Goal: Transaction & Acquisition: Purchase product/service

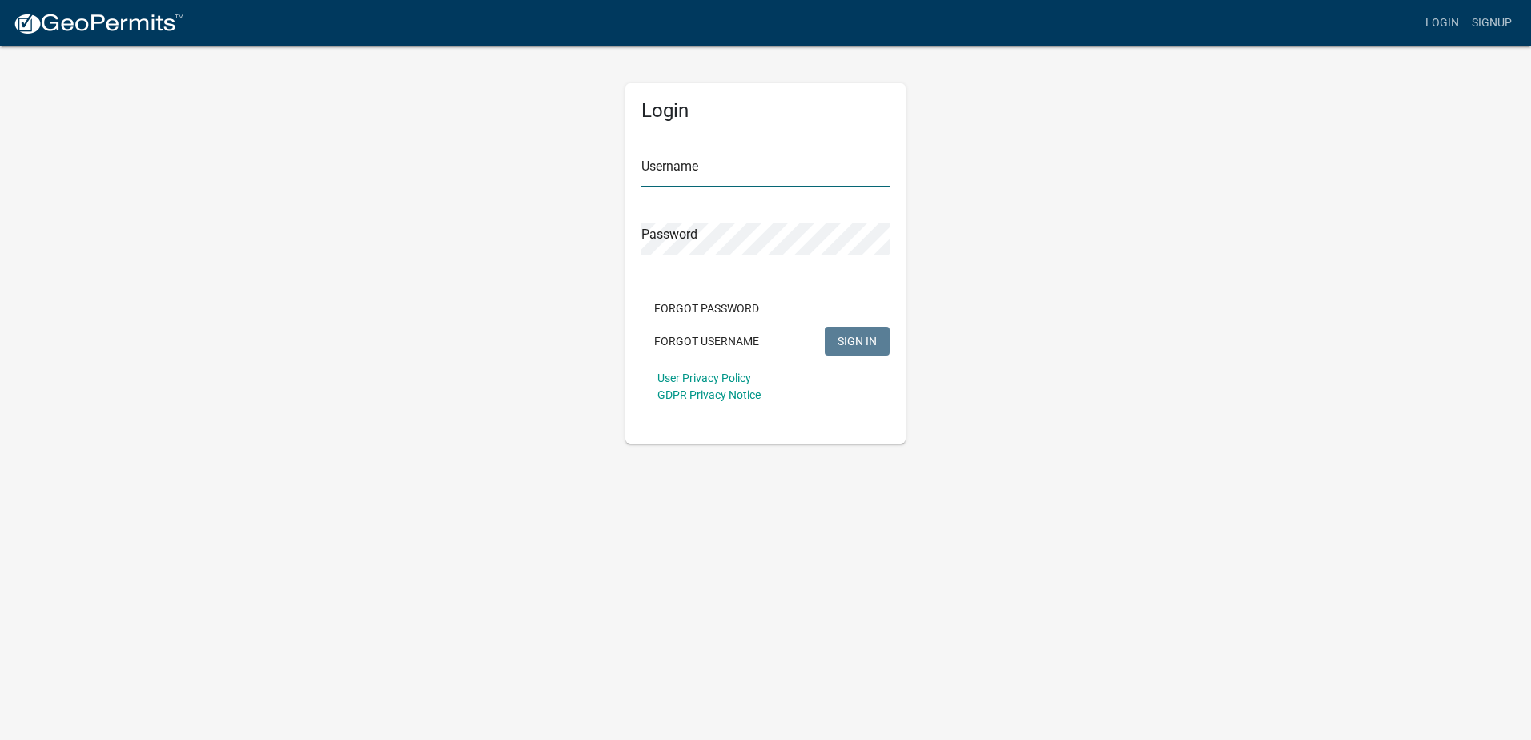
type input "Young Electric Inc"
click at [839, 344] on span "SIGN IN" at bounding box center [857, 340] width 39 height 13
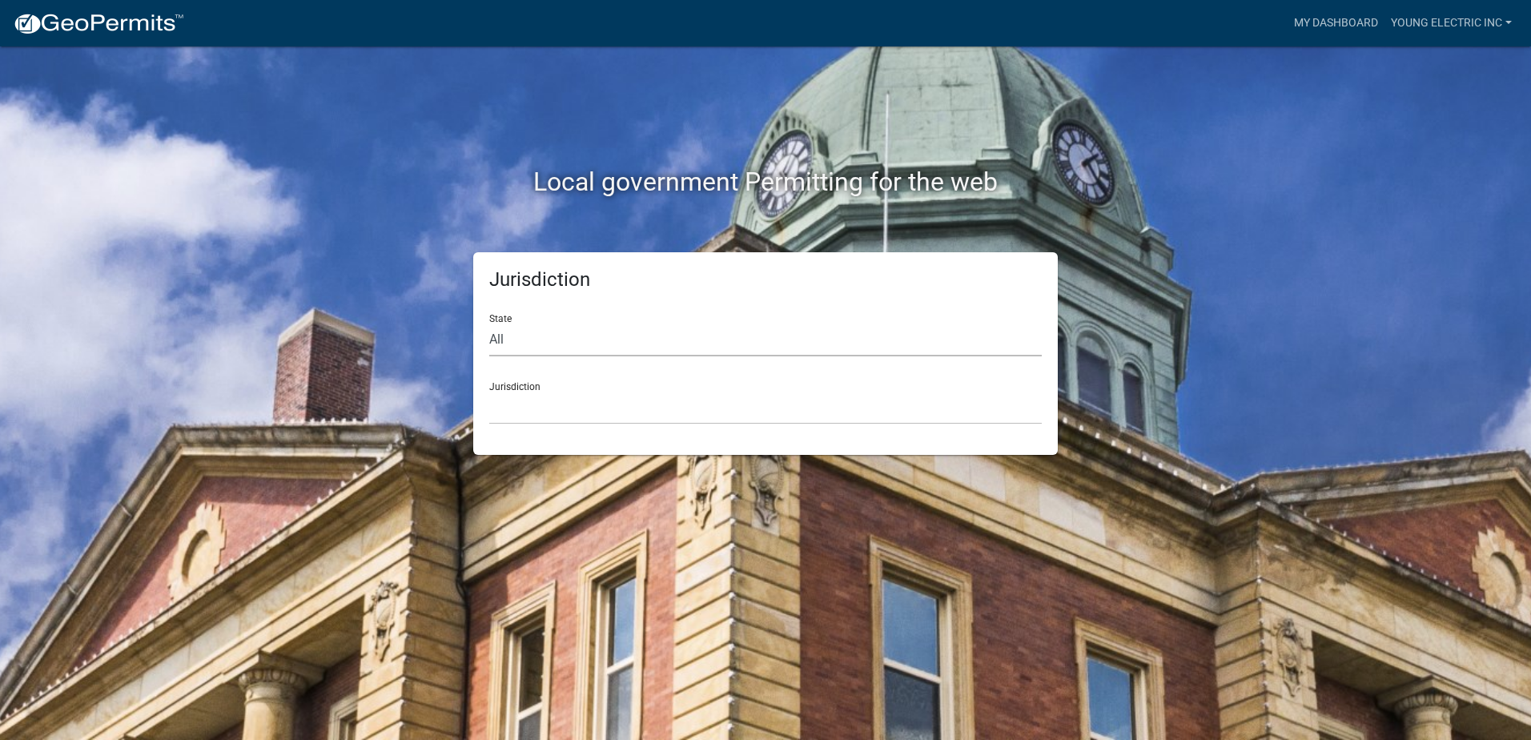
click at [681, 328] on select "All [US_STATE] [US_STATE] [US_STATE] [US_STATE] [US_STATE] [US_STATE] [US_STATE…" at bounding box center [765, 340] width 553 height 33
select select "[US_STATE]"
click at [489, 324] on select "All [US_STATE] [US_STATE] [US_STATE] [US_STATE] [US_STATE] [US_STATE] [US_STATE…" at bounding box center [765, 340] width 553 height 33
click at [629, 410] on select "City of [GEOGRAPHIC_DATA], [US_STATE] City of [GEOGRAPHIC_DATA], [US_STATE] Cit…" at bounding box center [765, 408] width 553 height 33
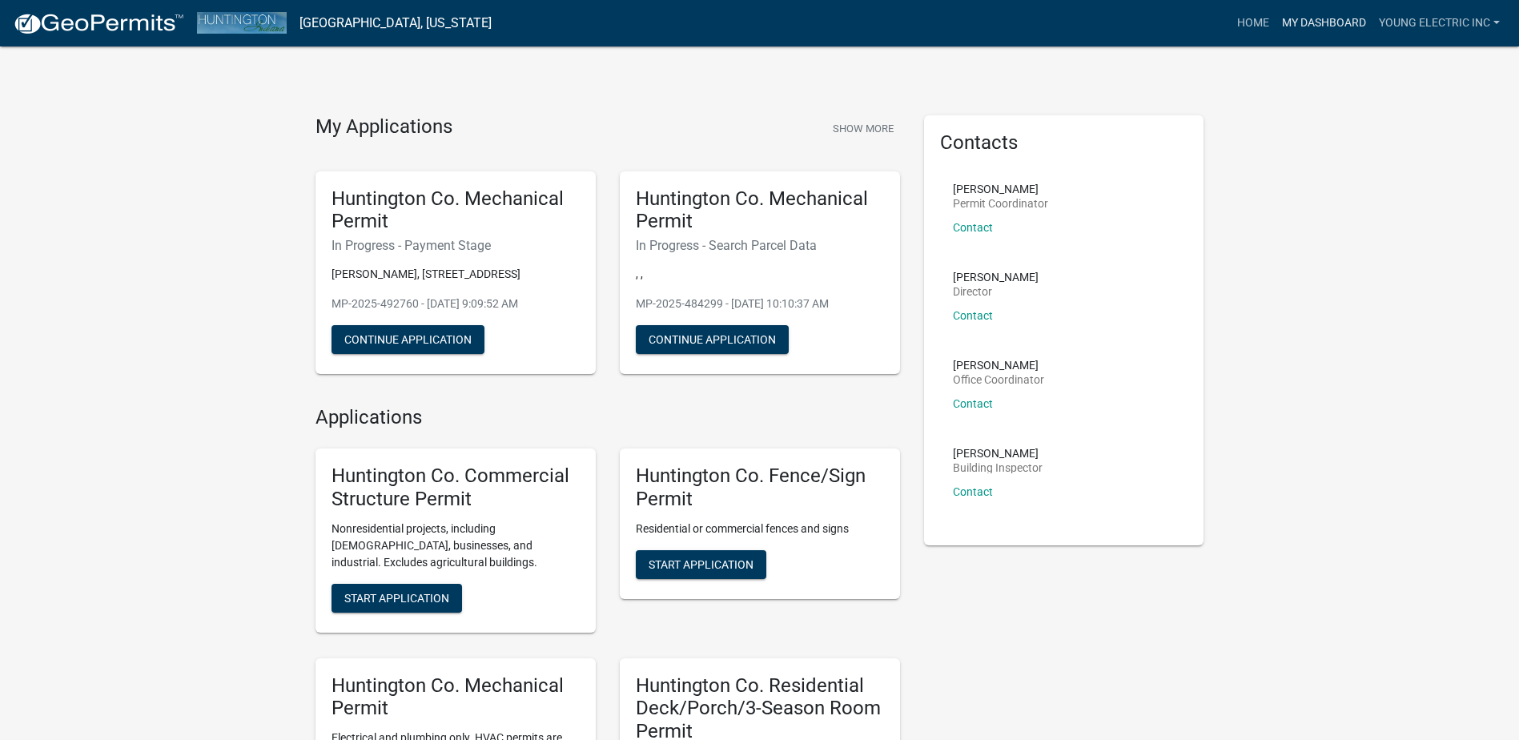
click at [1319, 22] on link "My Dashboard" at bounding box center [1324, 23] width 97 height 30
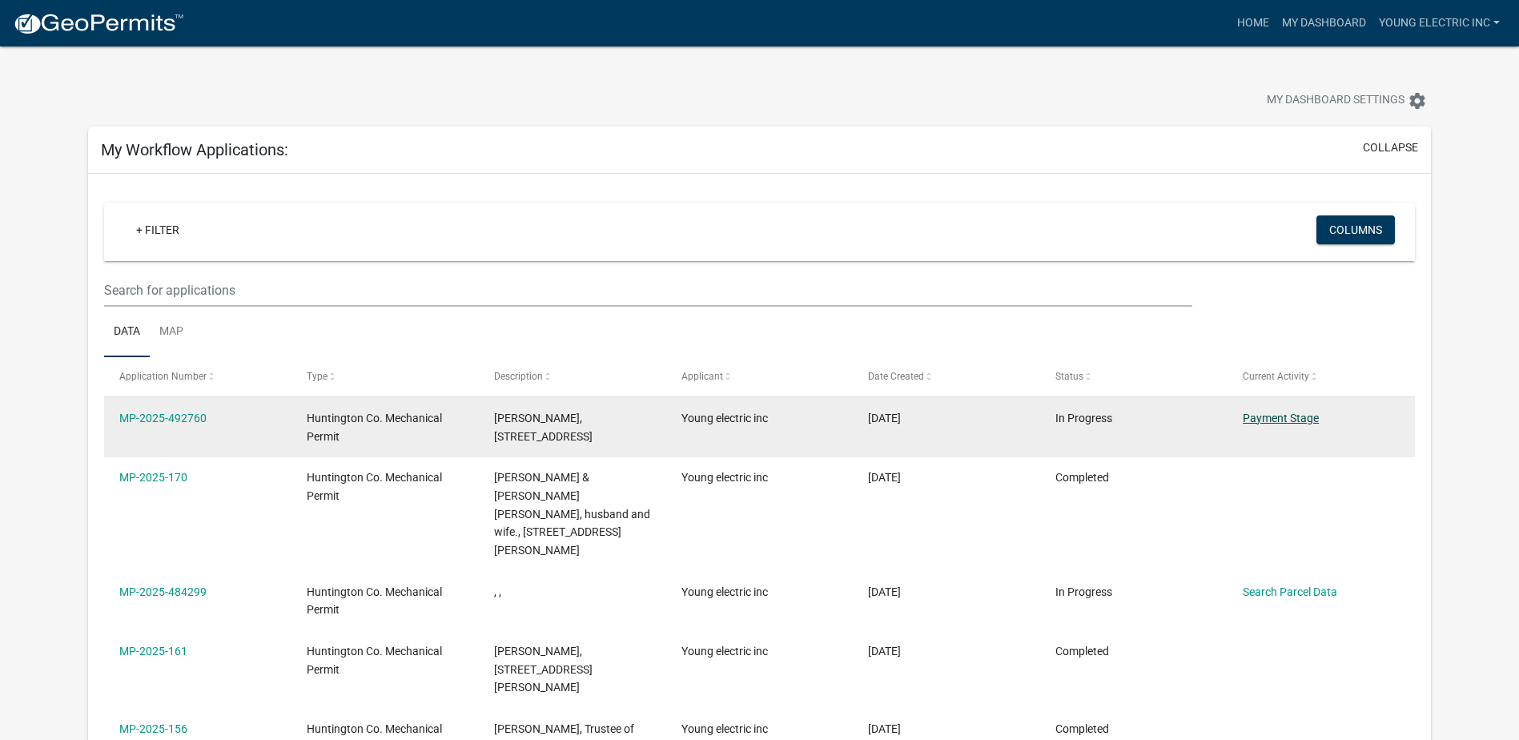
click at [1276, 413] on link "Payment Stage" at bounding box center [1281, 418] width 76 height 13
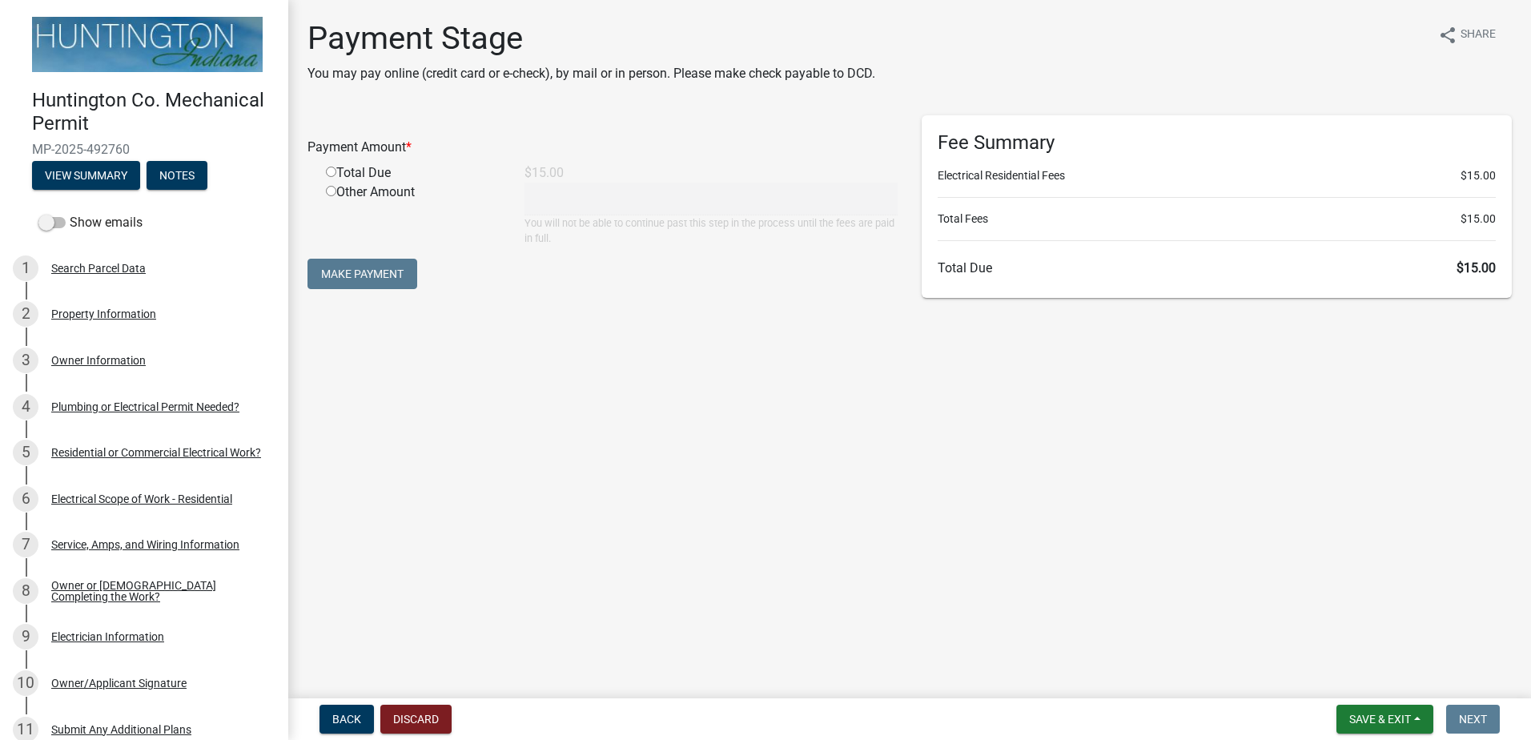
click at [331, 175] on input "radio" at bounding box center [331, 172] width 10 height 10
radio input "true"
type input "15"
click at [373, 276] on button "Make Payment" at bounding box center [362, 274] width 110 height 30
click at [330, 171] on input "radio" at bounding box center [331, 172] width 10 height 10
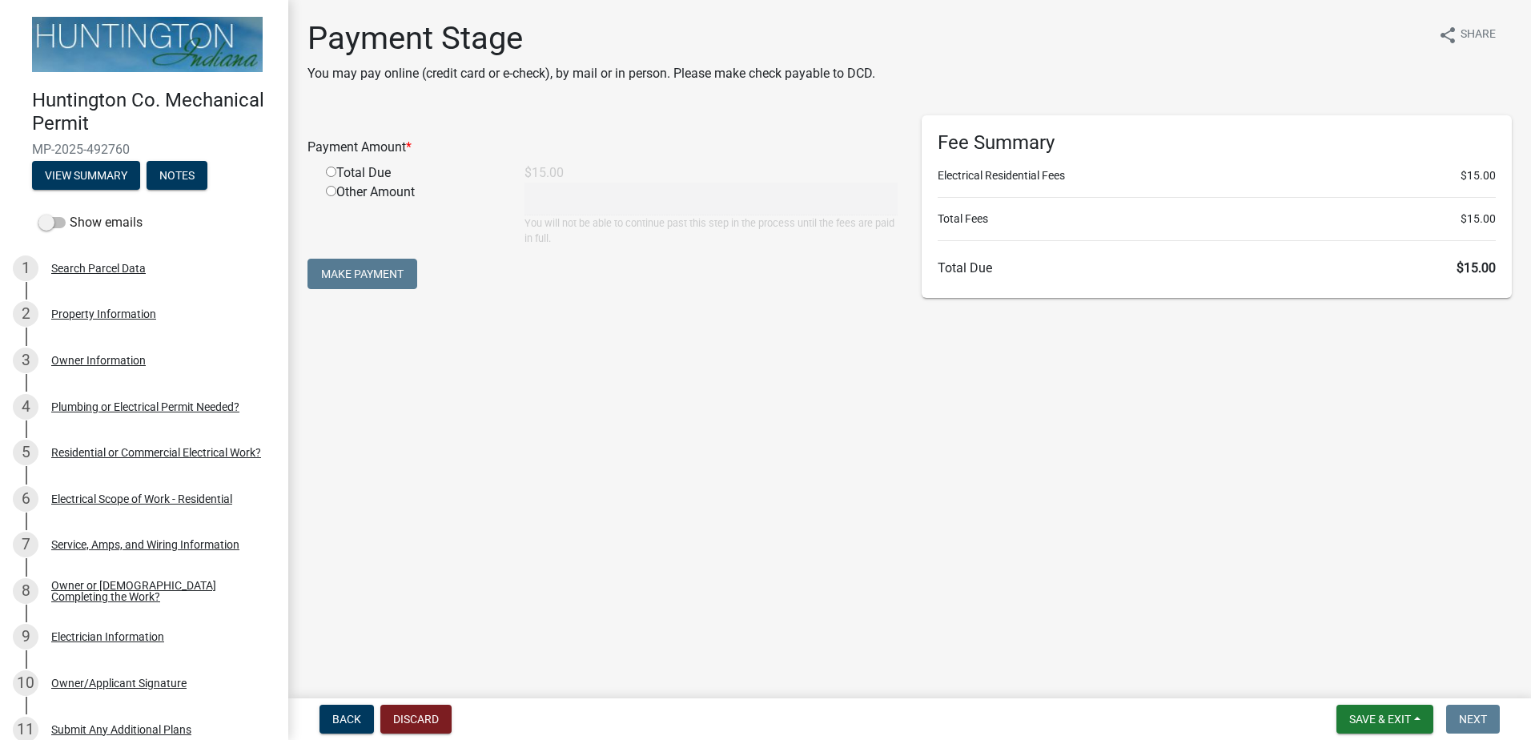
radio input "true"
type input "15"
click at [347, 280] on button "Make Payment" at bounding box center [362, 274] width 110 height 30
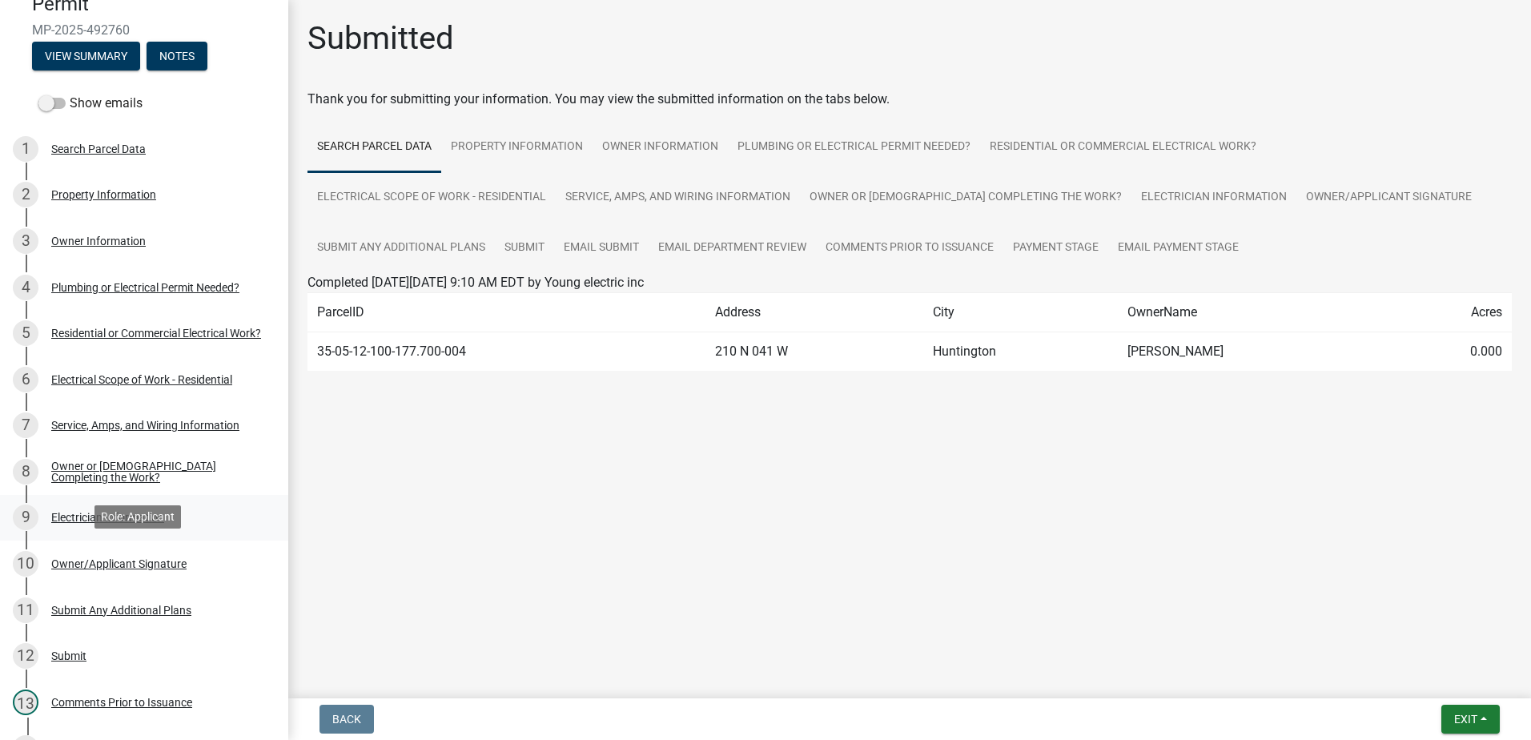
scroll to position [320, 0]
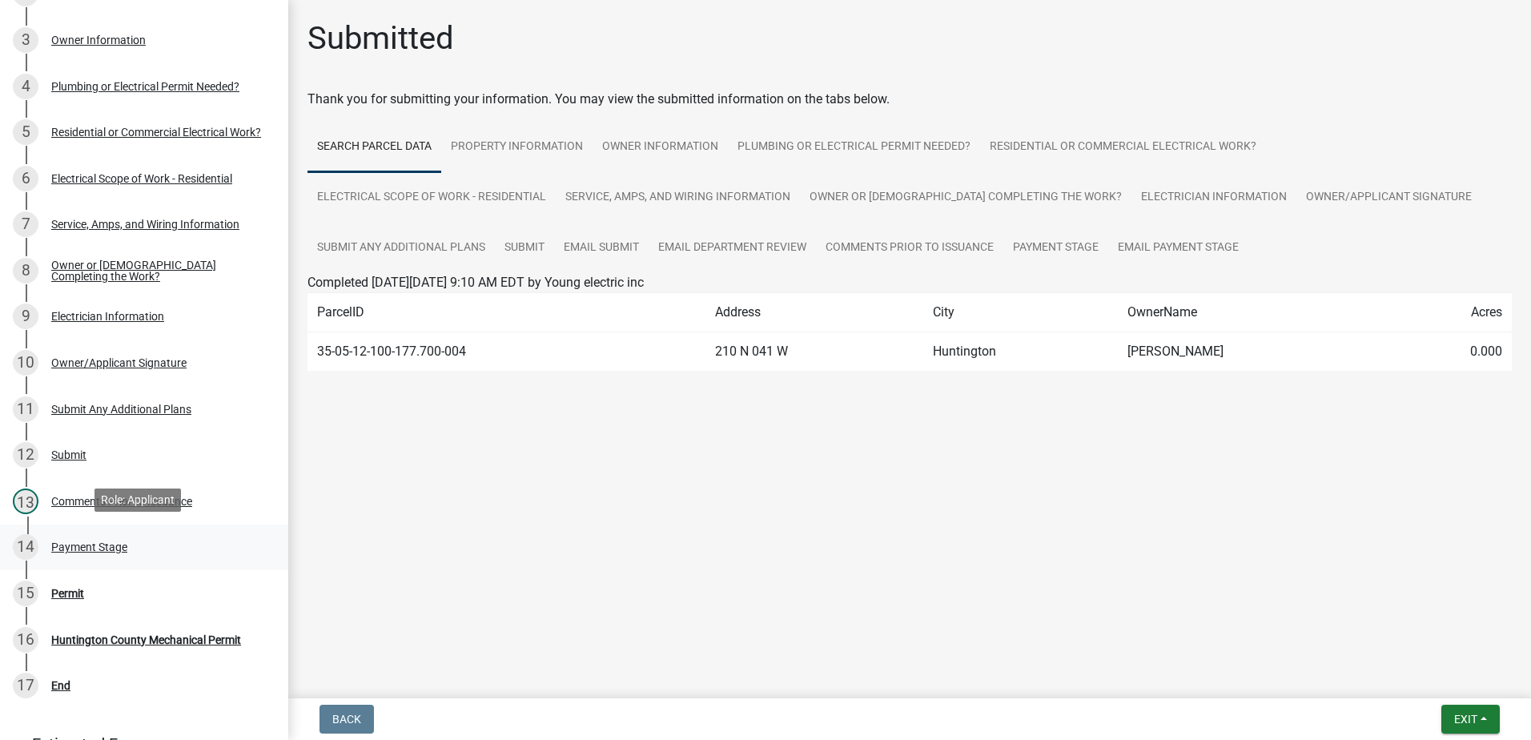
click at [81, 544] on div "Payment Stage" at bounding box center [89, 546] width 76 height 11
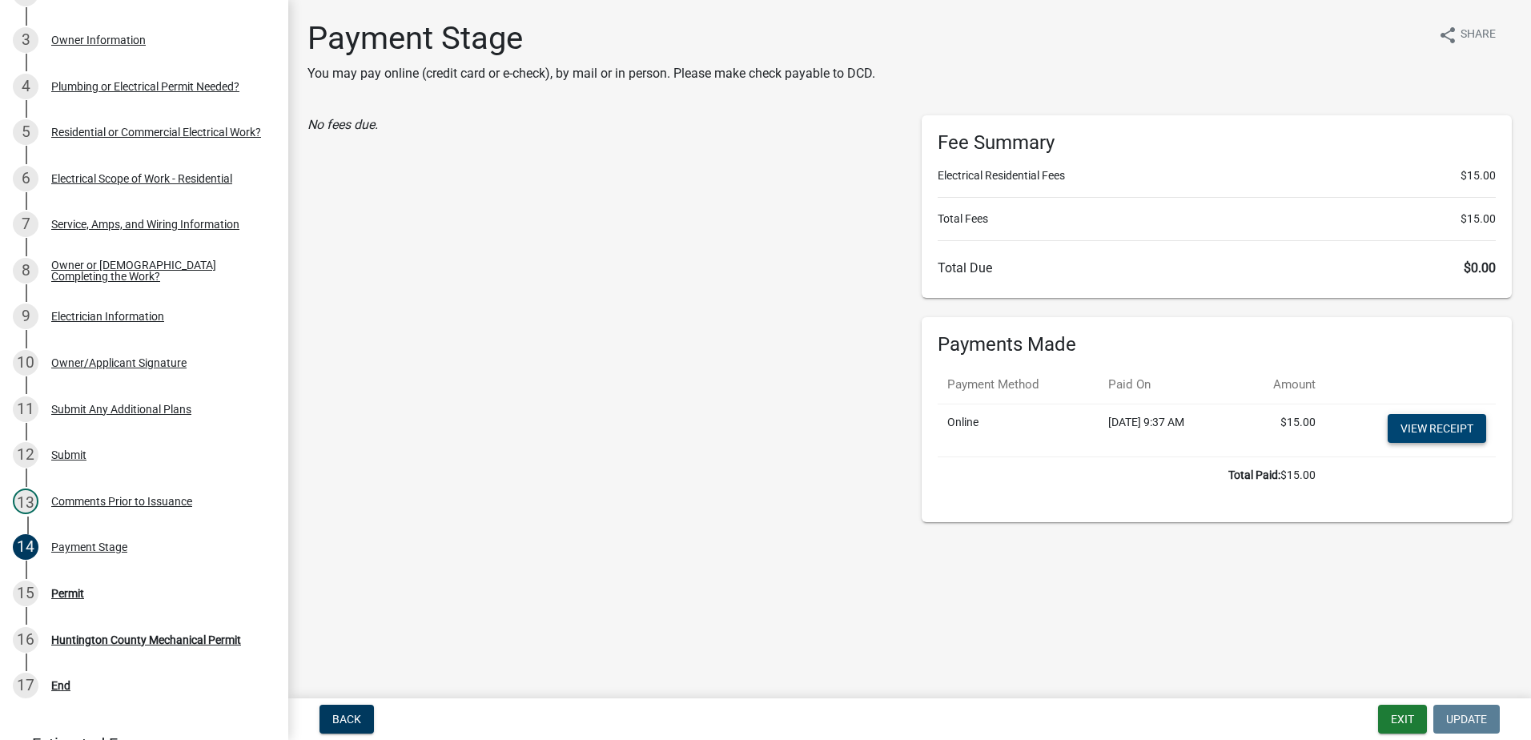
click at [1419, 426] on link "View receipt" at bounding box center [1437, 428] width 98 height 29
click at [1402, 719] on button "Exit" at bounding box center [1402, 719] width 49 height 29
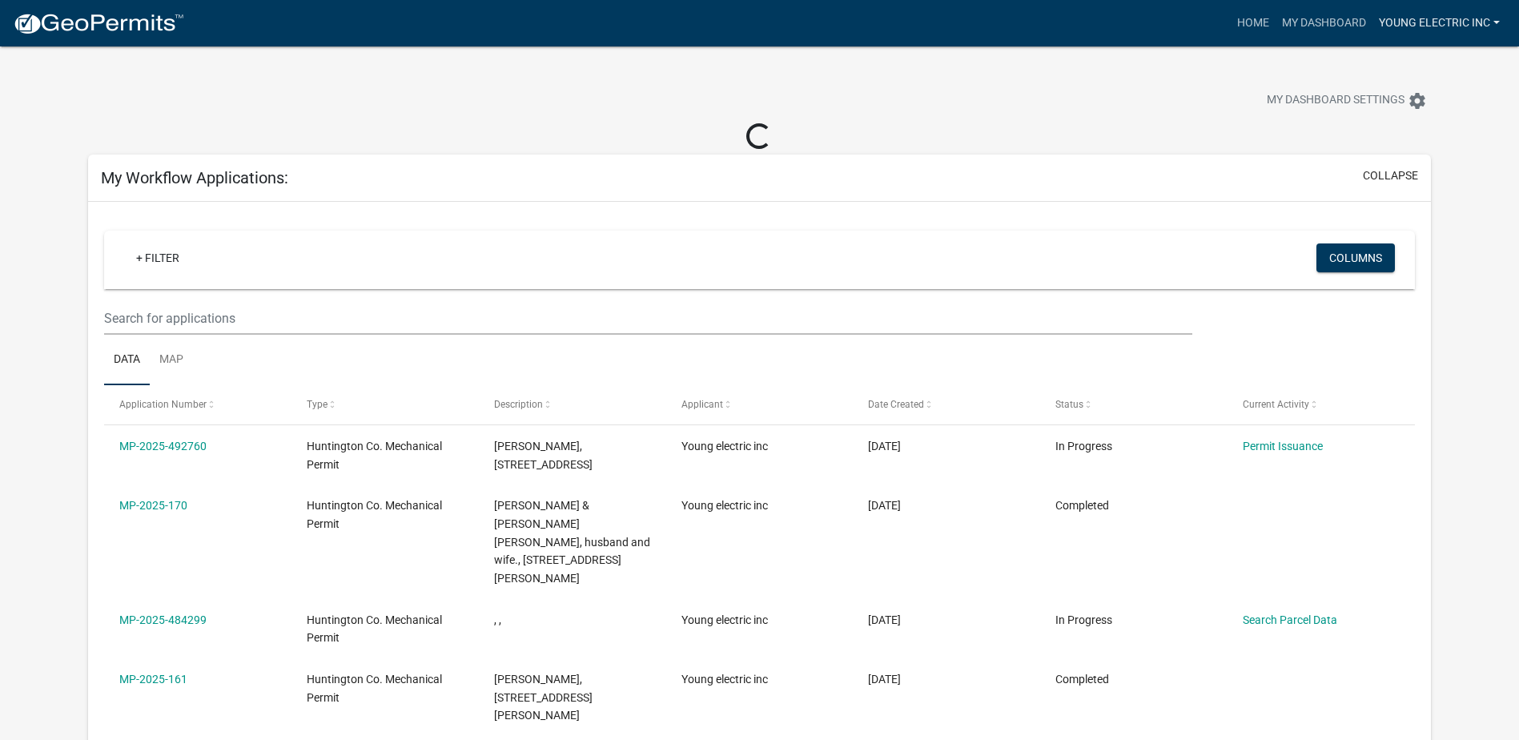
click at [1497, 16] on link "Young electric inc" at bounding box center [1440, 23] width 134 height 30
click at [1411, 123] on link "Logout" at bounding box center [1442, 117] width 128 height 38
